Goal: Transaction & Acquisition: Subscribe to service/newsletter

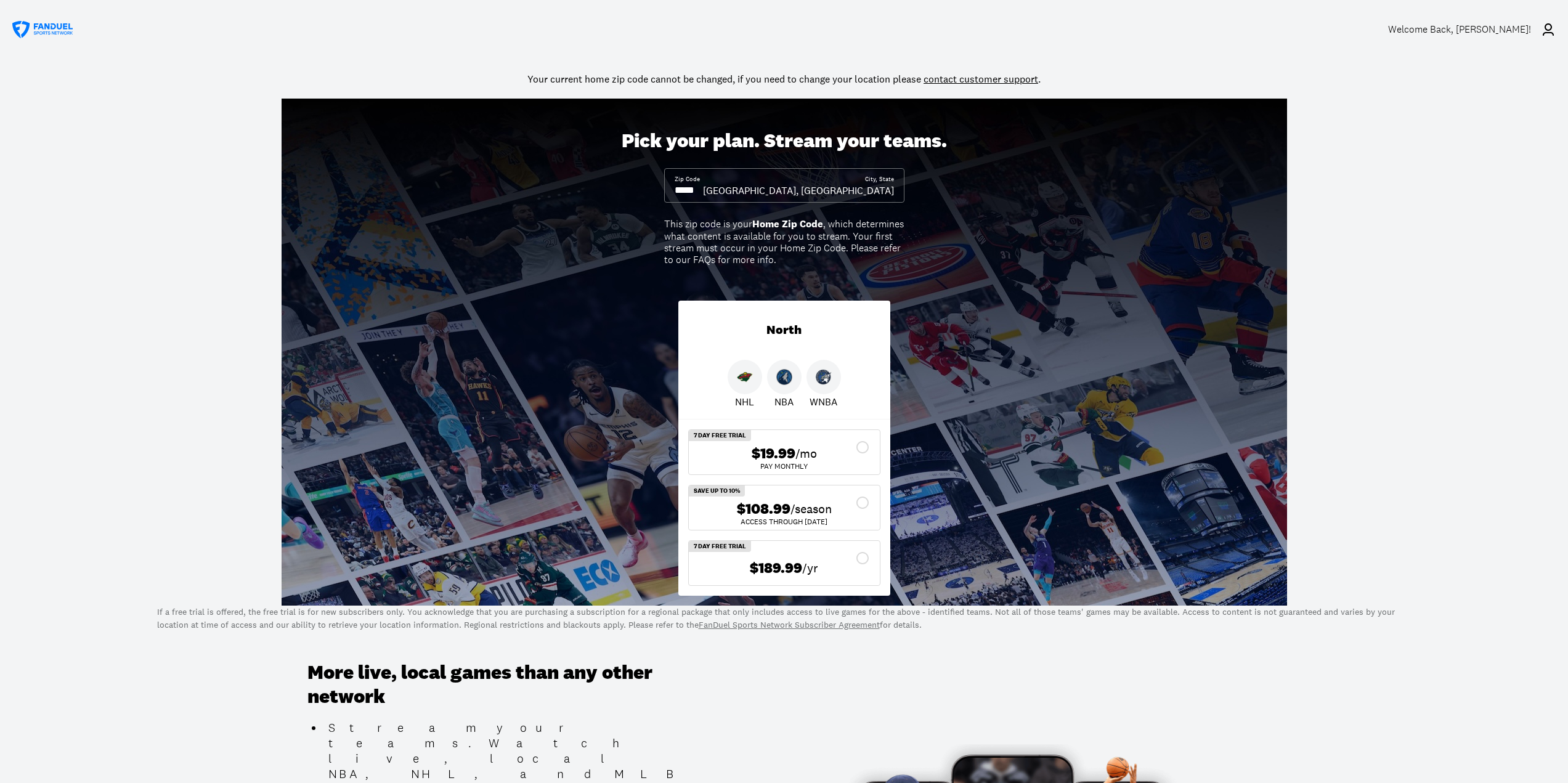
click at [1529, 35] on div "Welcome Back , [PERSON_NAME]!" at bounding box center [1459, 29] width 143 height 12
click at [1477, 31] on div "Welcome Back , [PERSON_NAME]!" at bounding box center [1459, 29] width 143 height 12
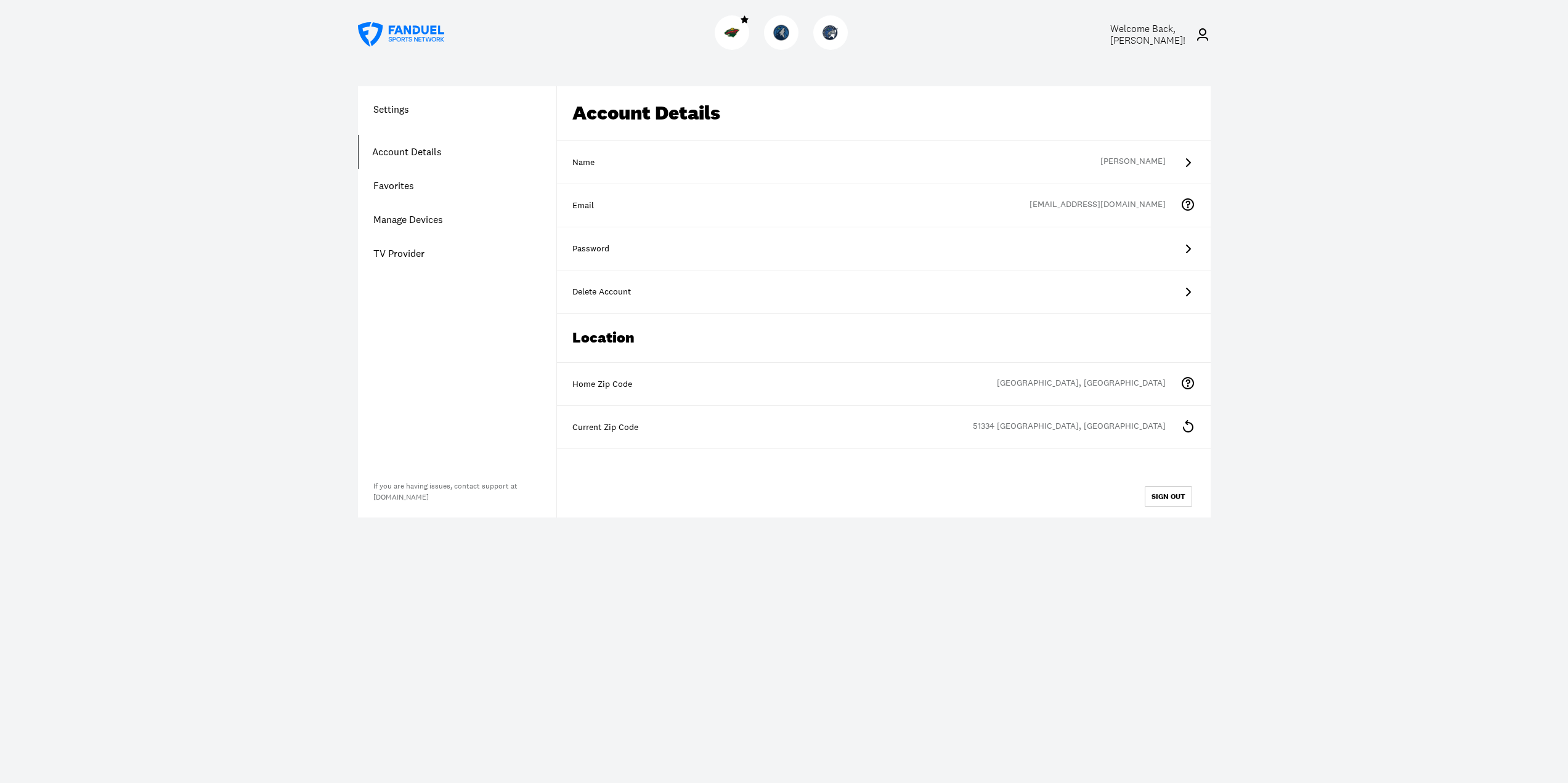
click at [401, 250] on link "TV Provider" at bounding box center [457, 253] width 198 height 34
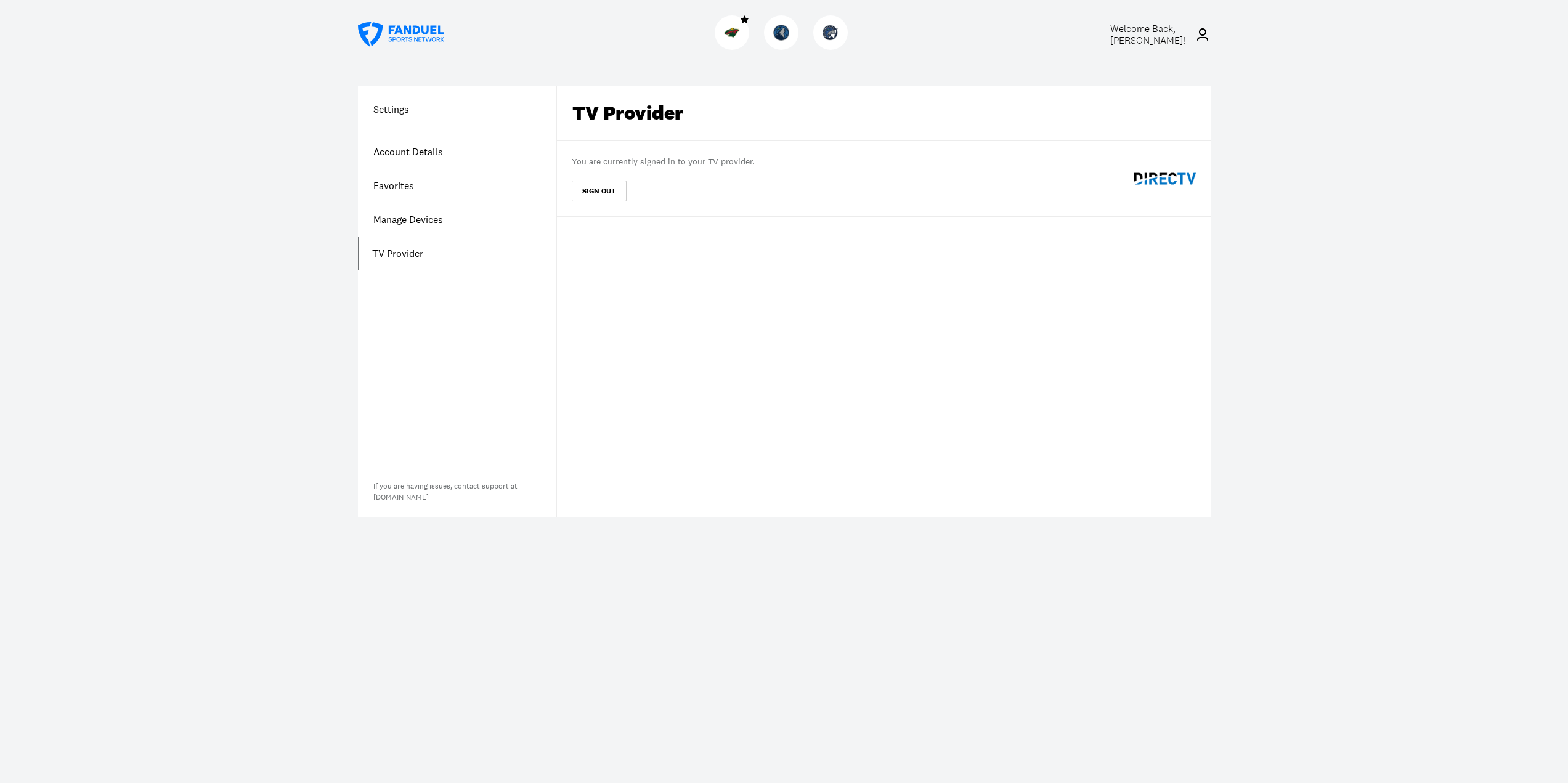
click at [606, 204] on div "You are currently signed in to your TV provider. SIGN OUT" at bounding box center [884, 179] width 653 height 75
click at [601, 195] on button "SIGN OUT" at bounding box center [599, 191] width 55 height 21
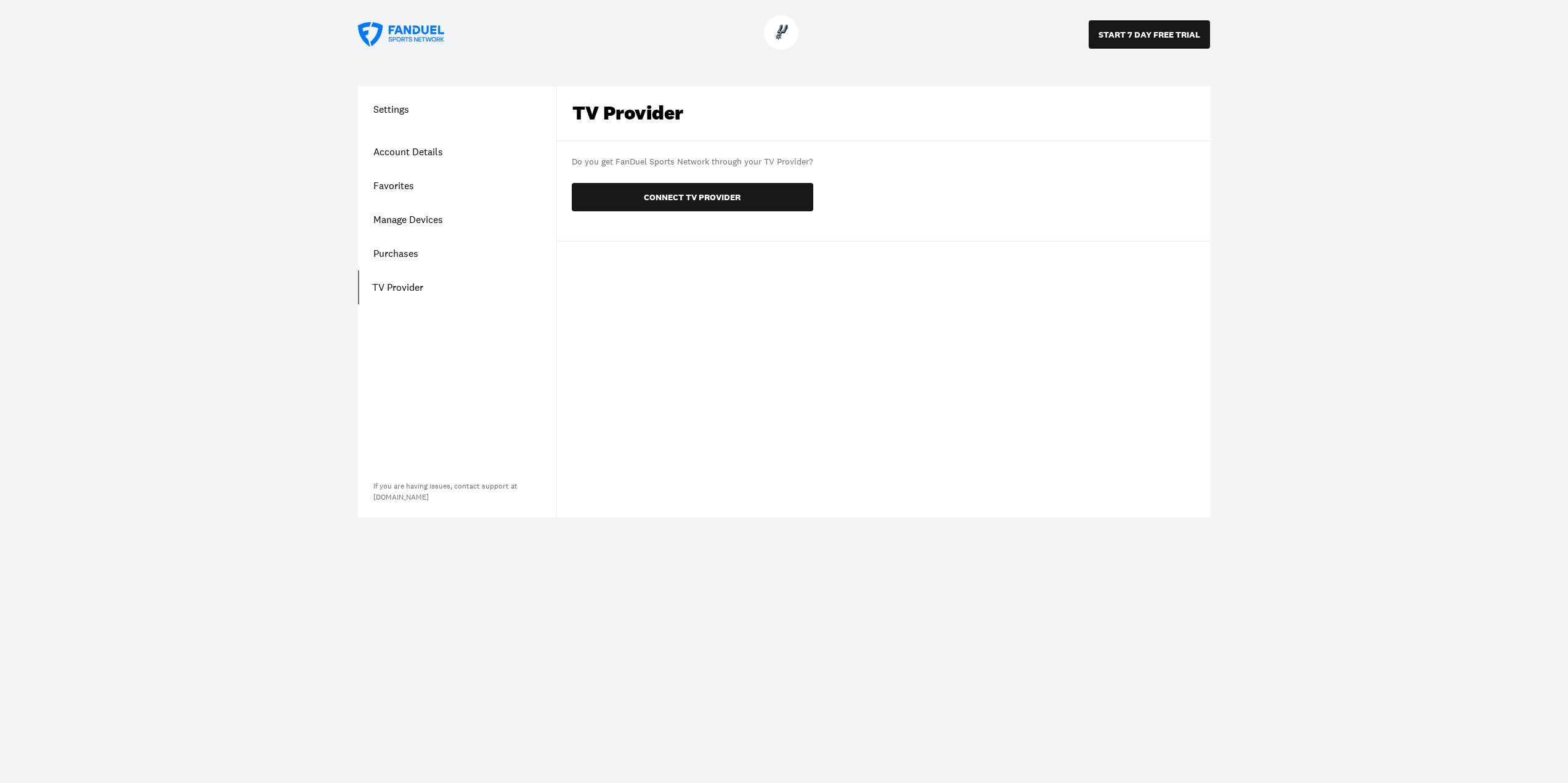
click at [409, 157] on link "Account Details" at bounding box center [457, 152] width 198 height 34
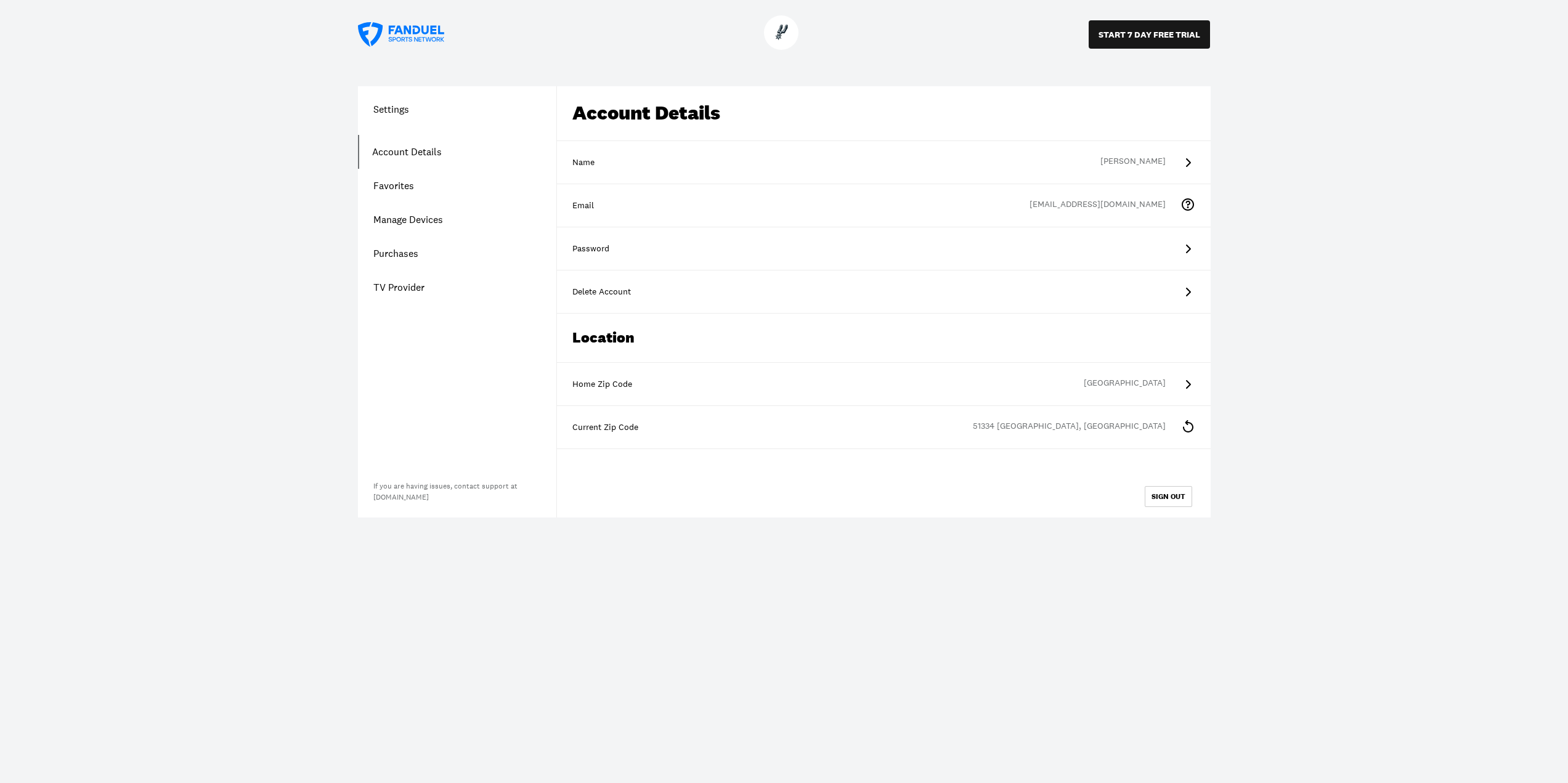
click at [1176, 384] on div "[GEOGRAPHIC_DATA]" at bounding box center [1132, 385] width 97 height 15
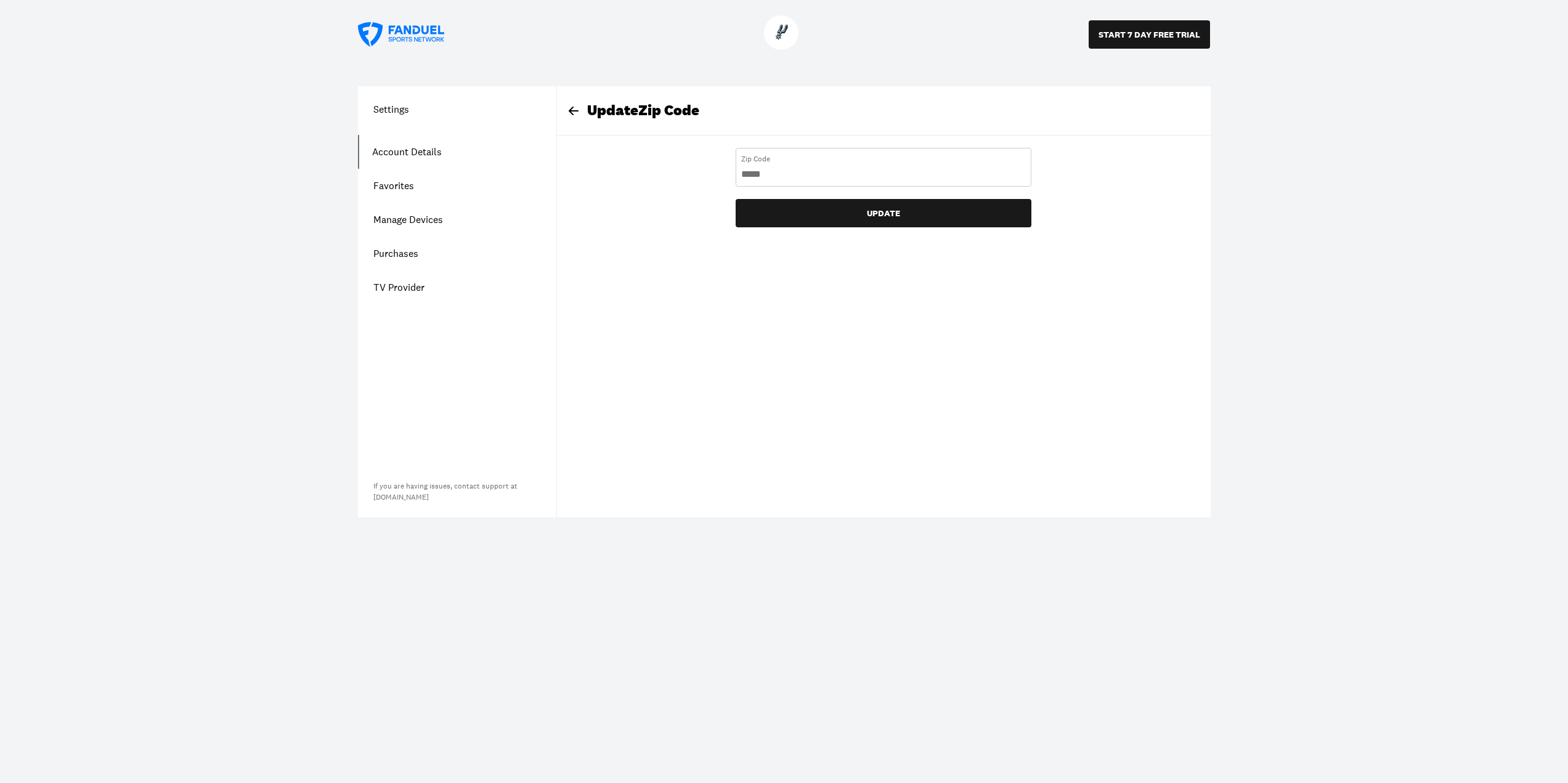
click at [842, 179] on Code "number" at bounding box center [884, 174] width 285 height 14
click at [842, 179] on Code "number" at bounding box center [884, 174] width 285 height 14
type Code "*****"
click at [833, 214] on button "UPDATE" at bounding box center [884, 213] width 296 height 28
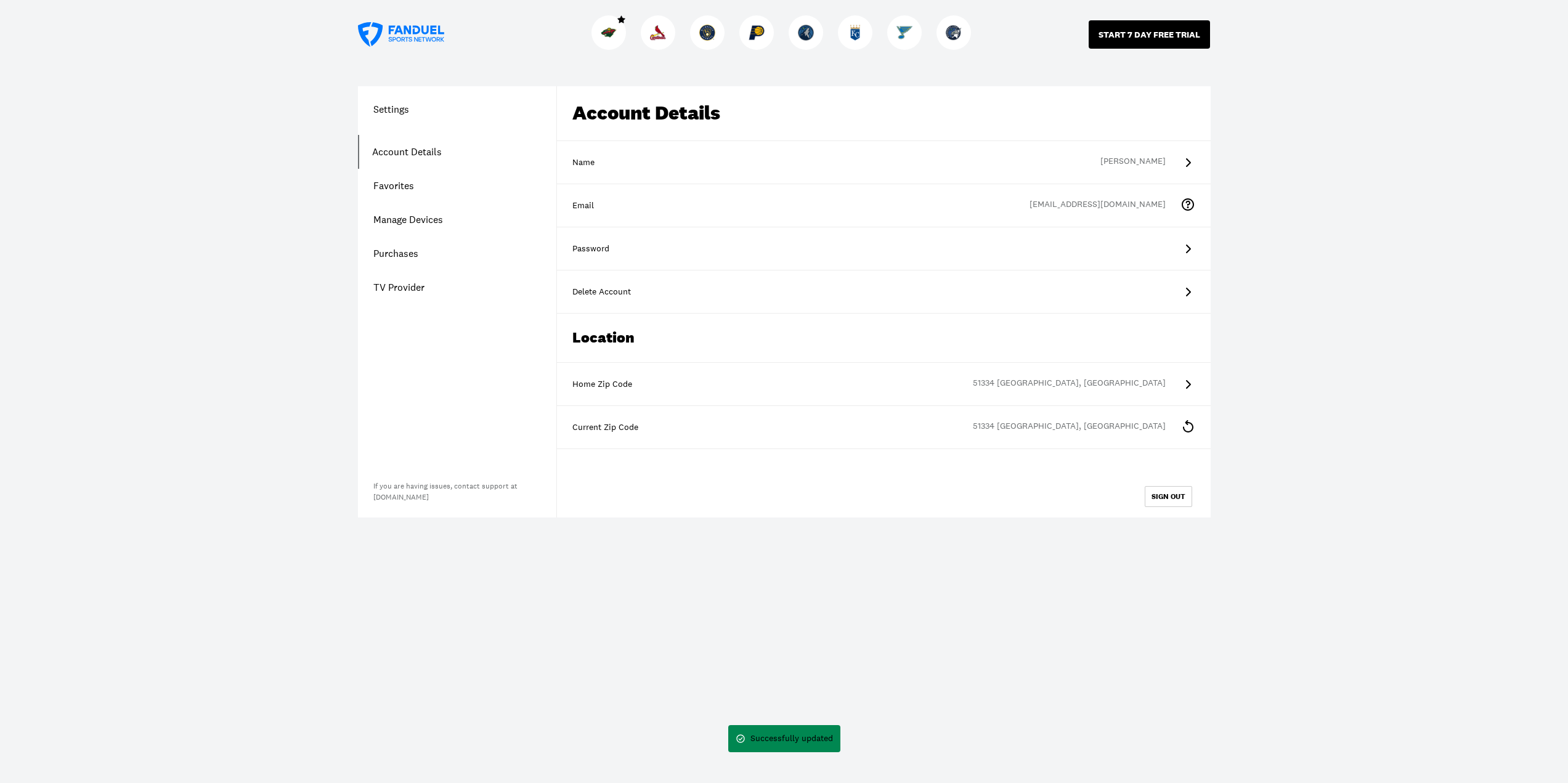
click at [1123, 40] on button "START 7 DAY FREE TRIAL" at bounding box center [1149, 34] width 121 height 28
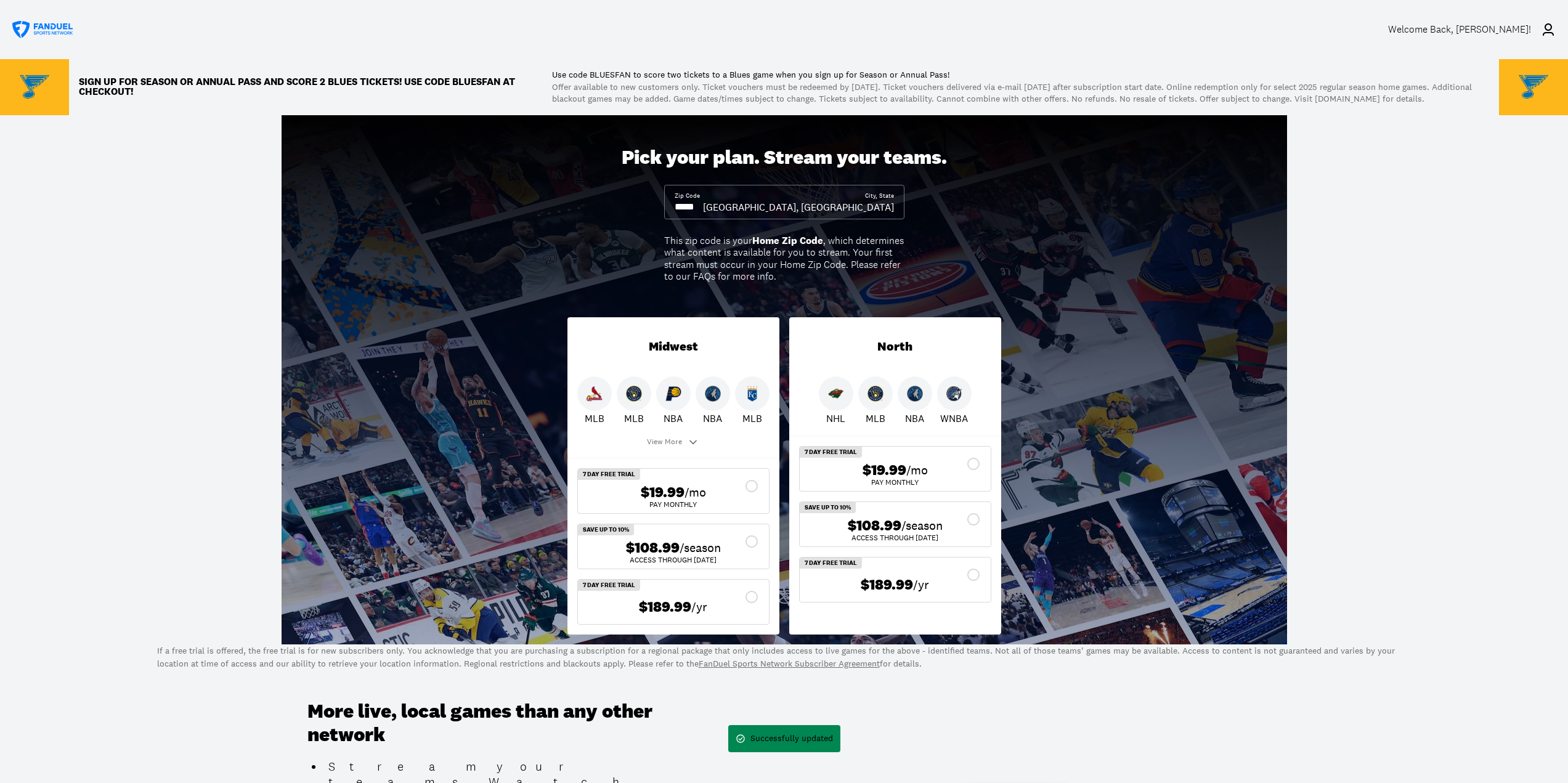
click at [939, 479] on div "$19.99 /mo" at bounding box center [895, 470] width 171 height 18
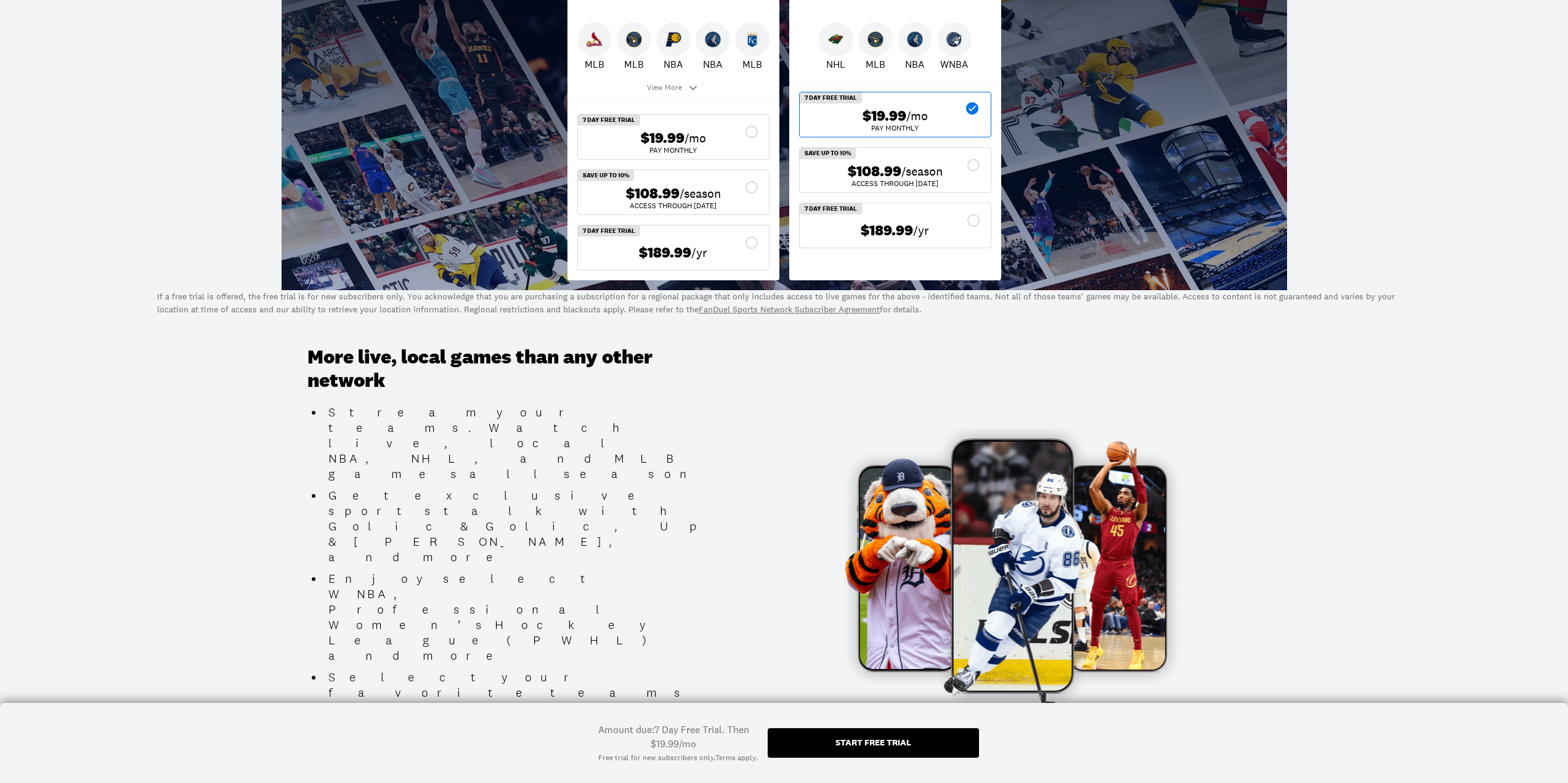
scroll to position [370, 0]
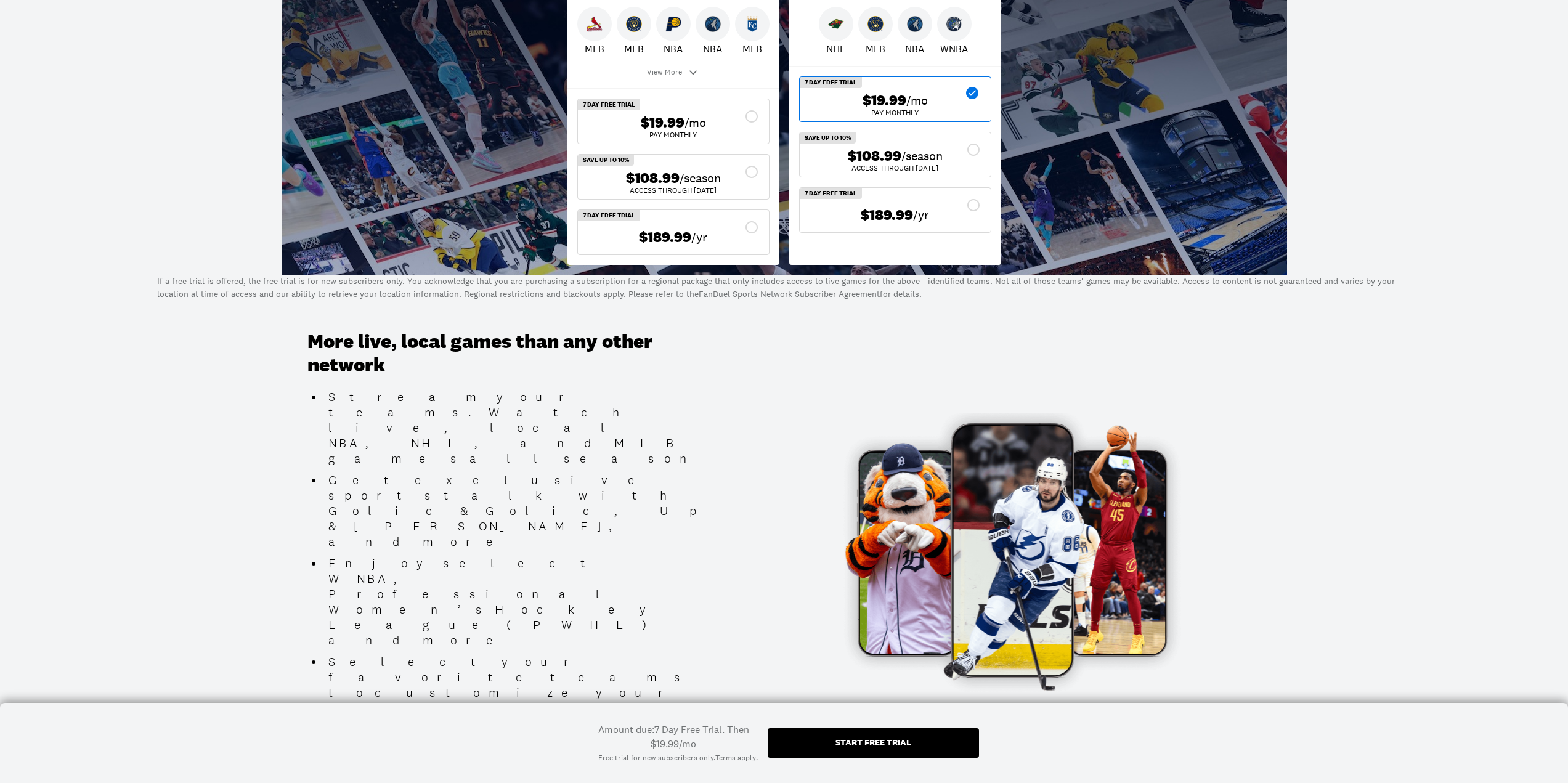
click at [926, 743] on div "Start free trial" at bounding box center [874, 743] width 211 height 30
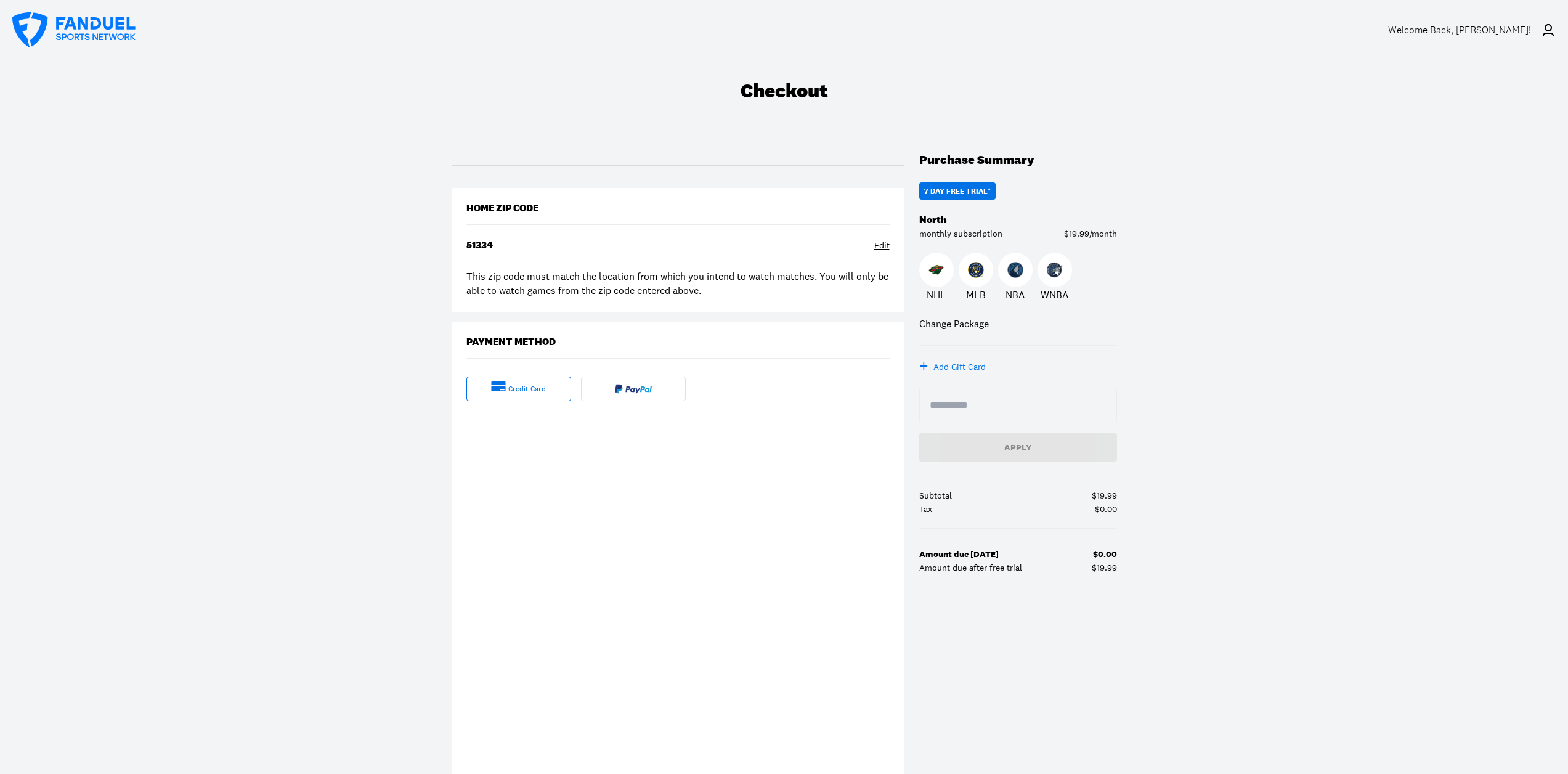
click at [1535, 294] on div "Checkout Purchase Summary 7 DAY FREE TRIAL* North monthly subscription $19.99/m…" at bounding box center [784, 428] width 1568 height 738
click at [1477, 315] on div "Checkout Purchase Summary 7 DAY FREE TRIAL* North monthly subscription $19.99/m…" at bounding box center [784, 428] width 1568 height 738
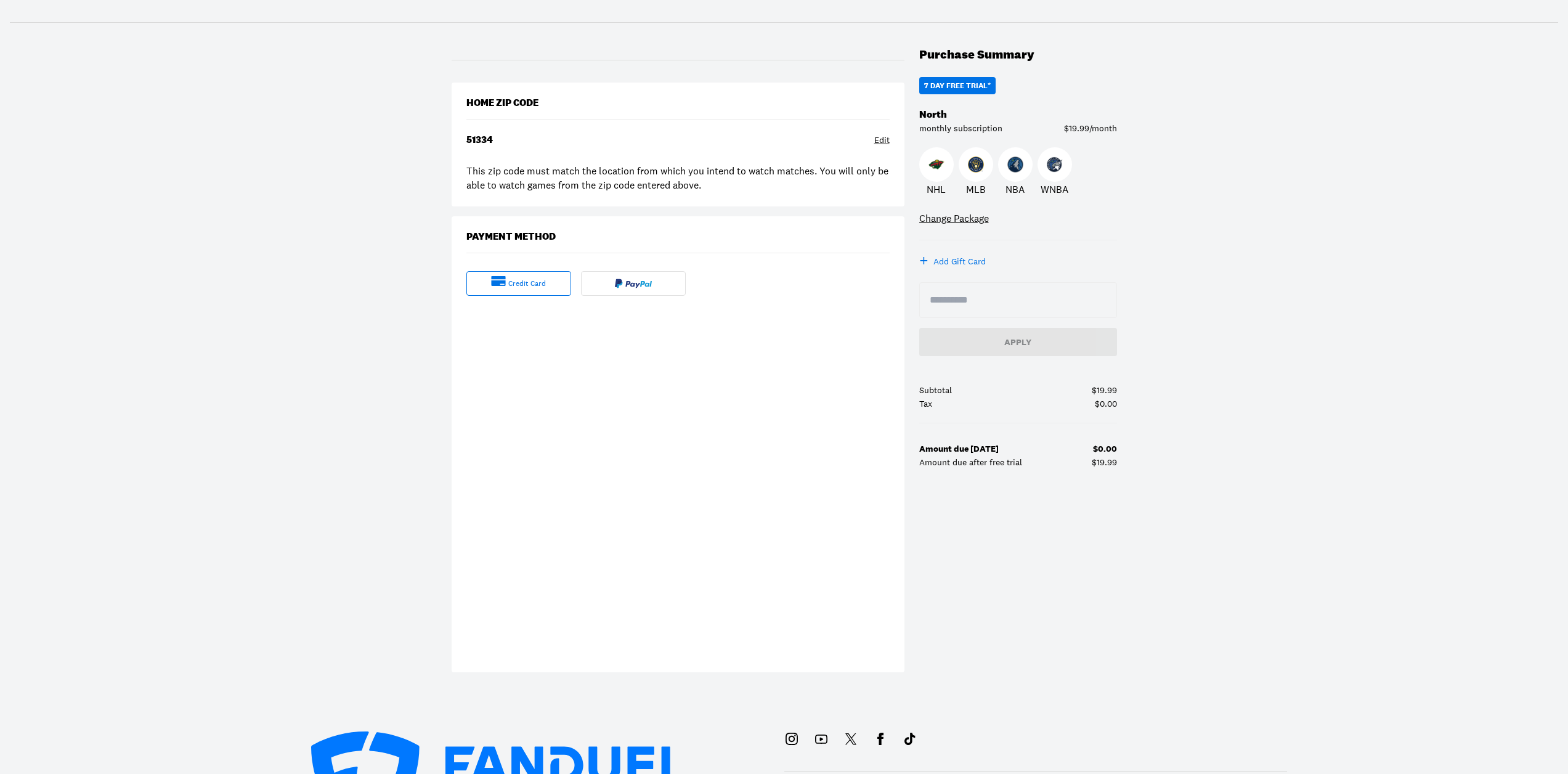
scroll to position [123, 0]
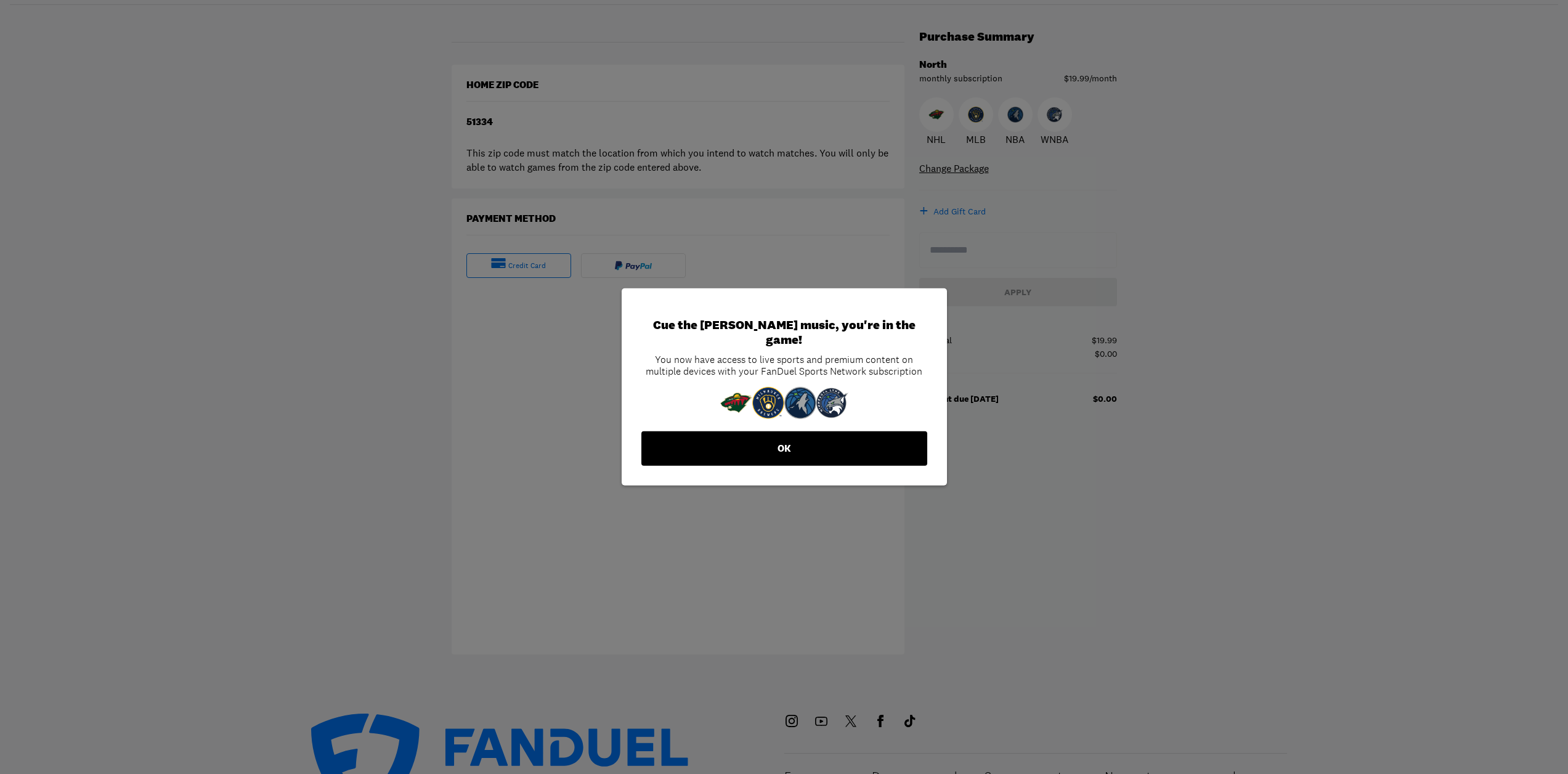
click at [873, 449] on button "OK" at bounding box center [784, 448] width 286 height 35
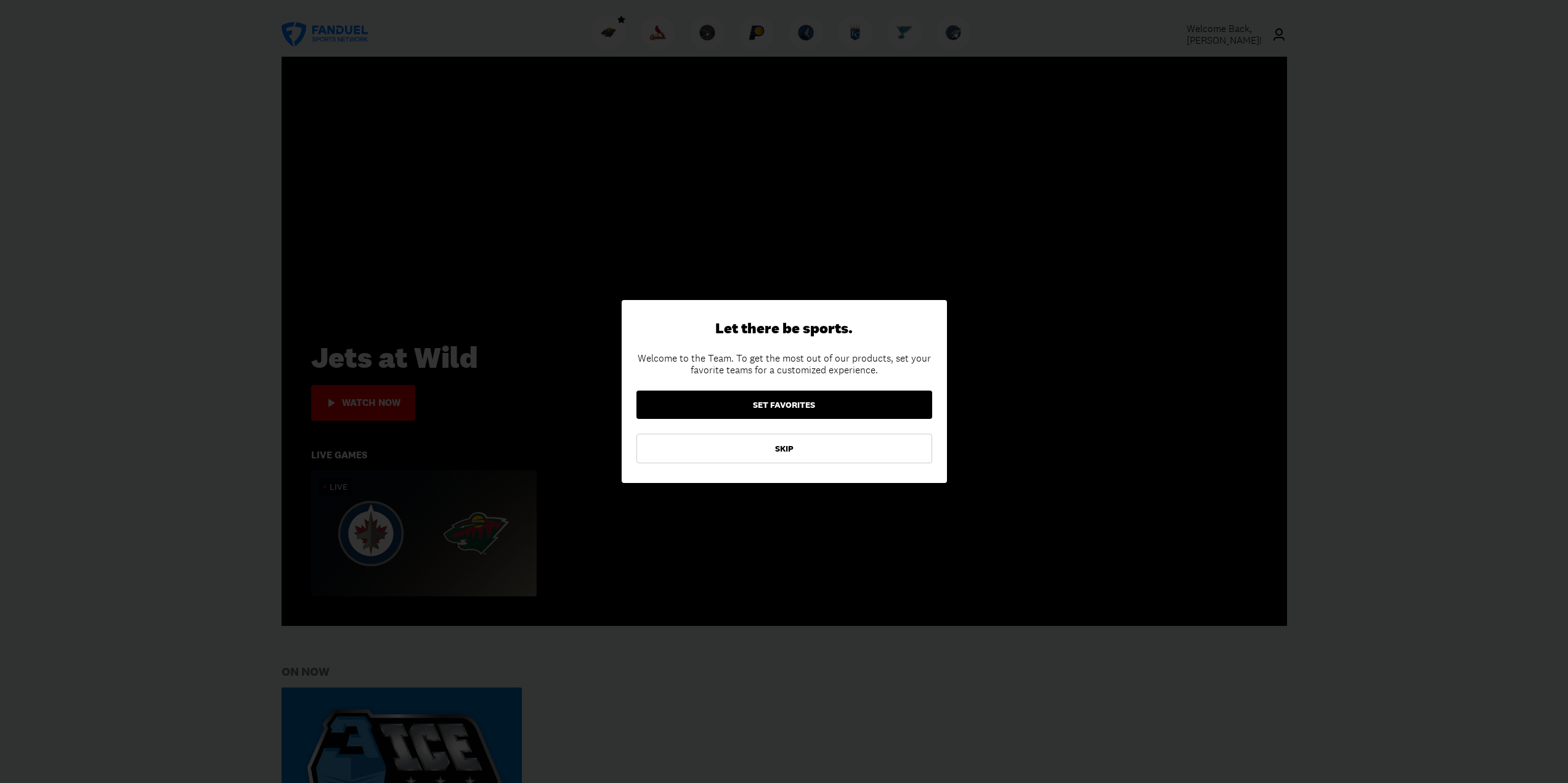
click at [846, 398] on button "SET FAVORITES" at bounding box center [784, 404] width 296 height 28
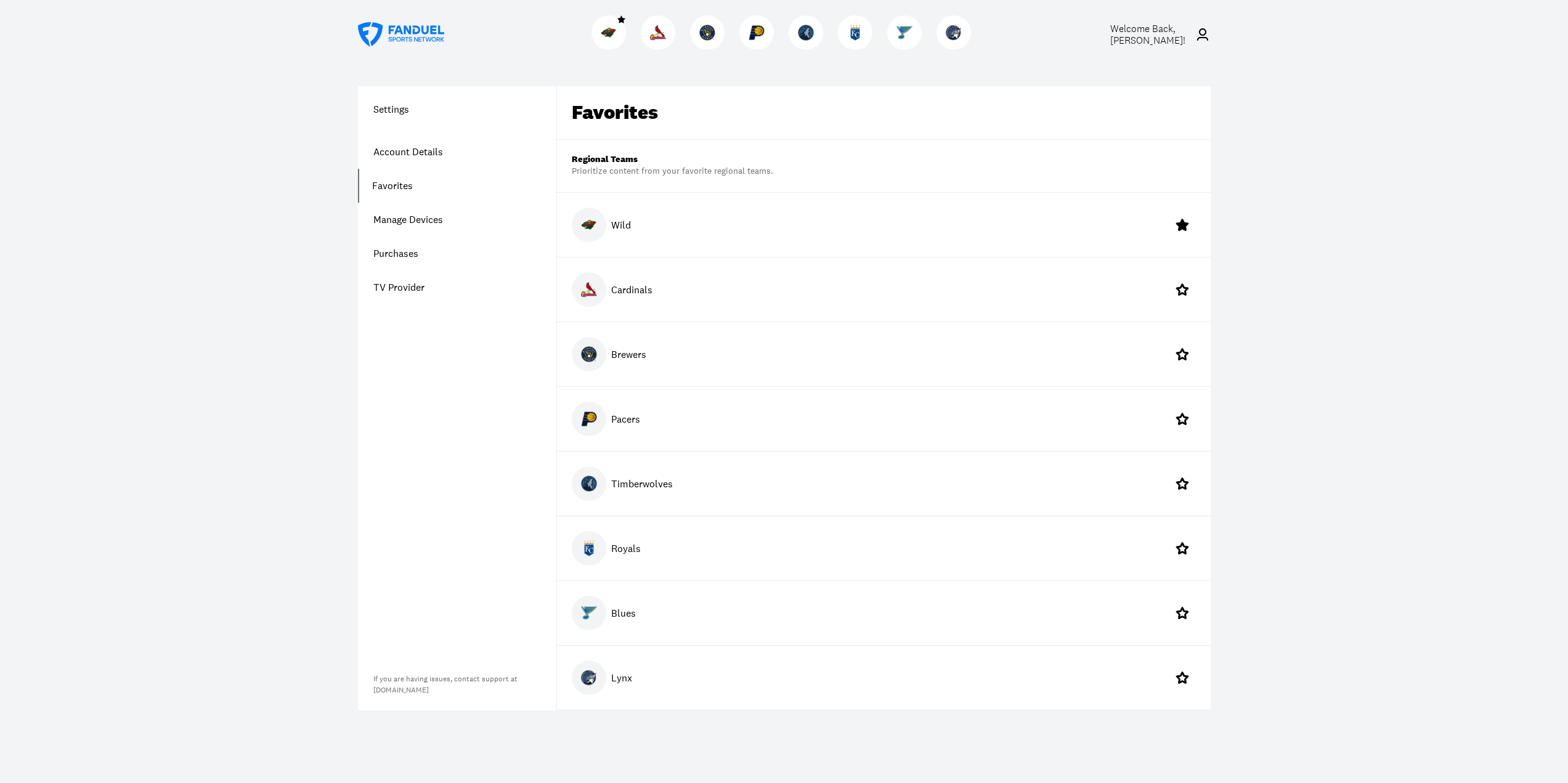
click at [606, 46] on div at bounding box center [609, 32] width 35 height 35
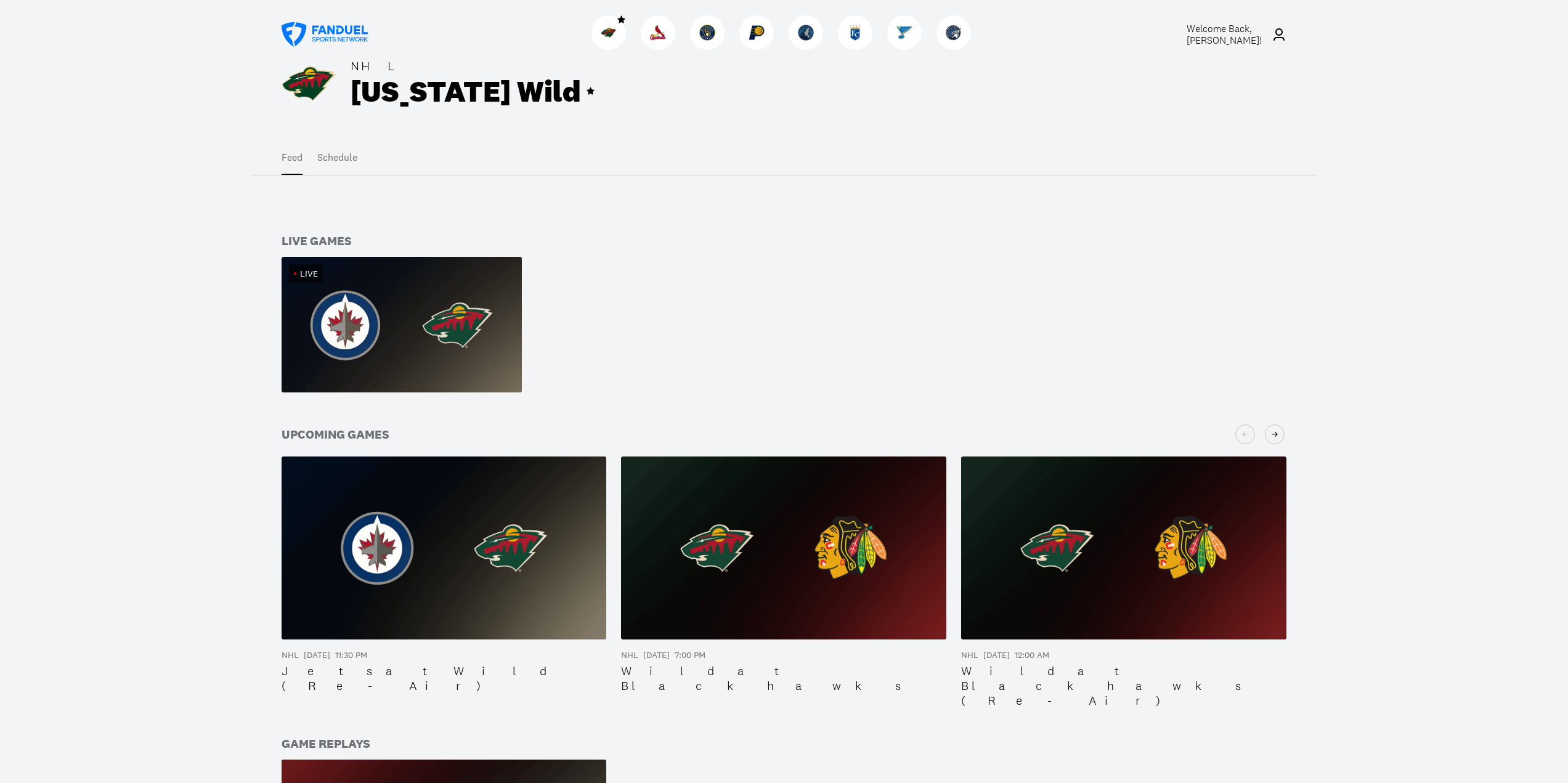
click at [432, 343] on img at bounding box center [402, 325] width 240 height 135
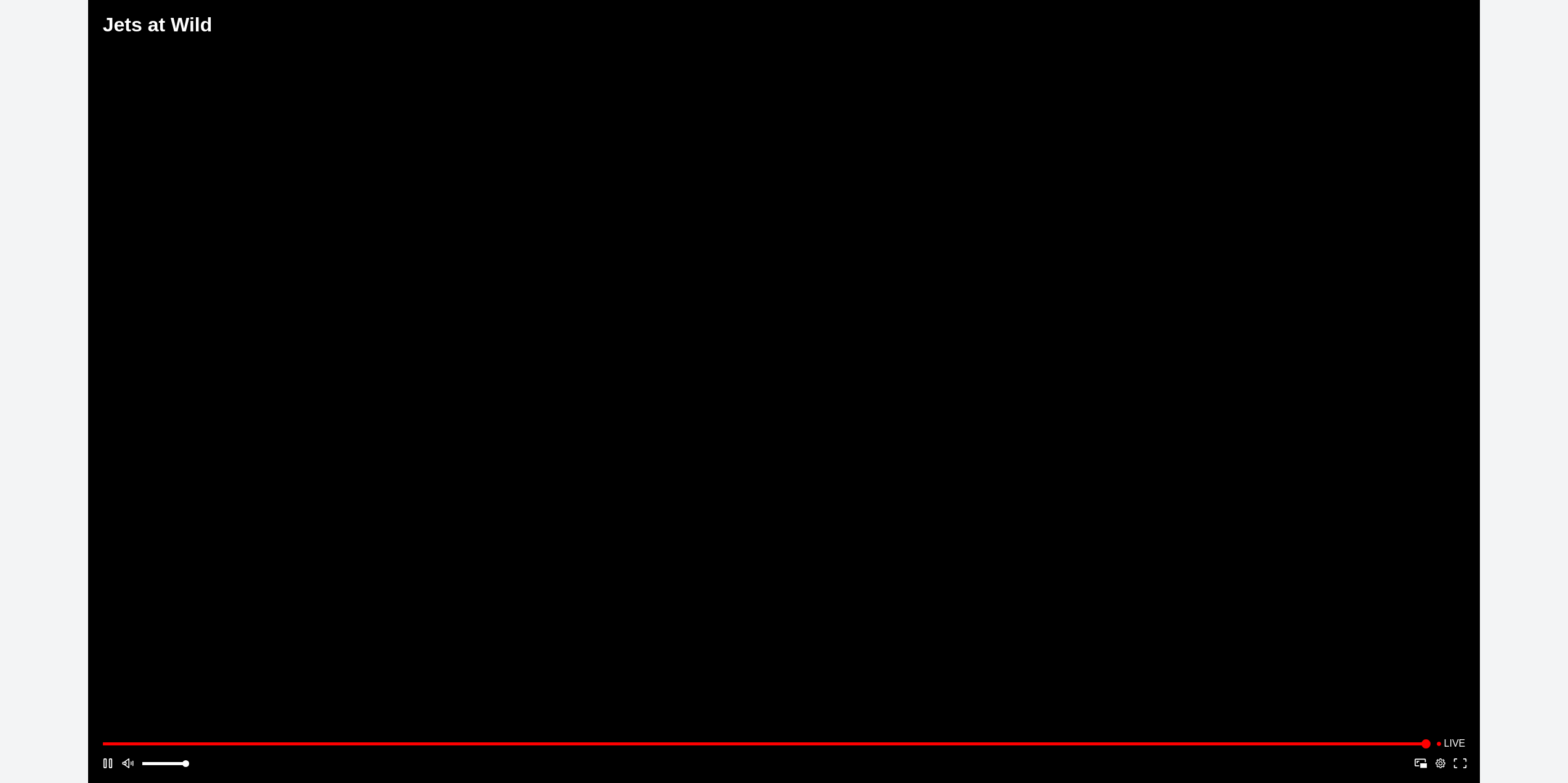
click at [765, 536] on button "Play/Pause" at bounding box center [787, 391] width 1206 height 597
click at [927, 645] on div "Play" at bounding box center [787, 392] width 1201 height 592
